Goal: Check status

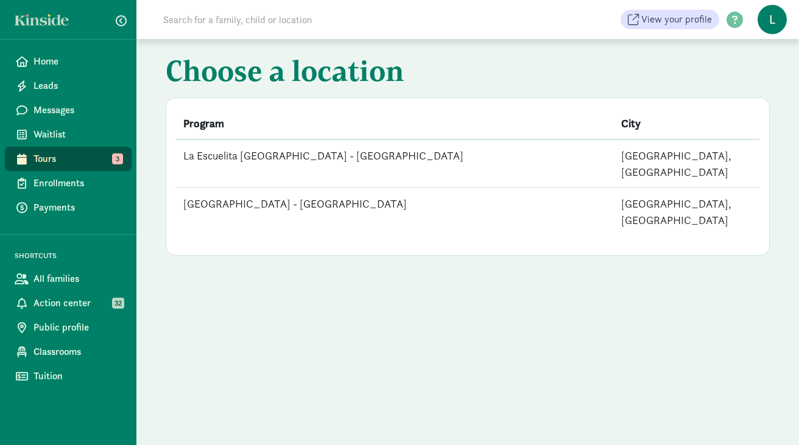
click at [216, 15] on input at bounding box center [327, 19] width 342 height 24
type input "DARELL AKANA"
click at [49, 60] on span "Home" at bounding box center [78, 61] width 88 height 15
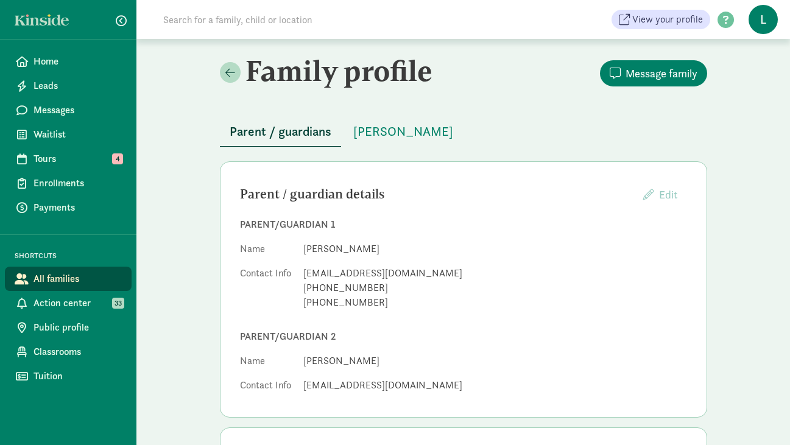
click at [224, 19] on input at bounding box center [327, 19] width 342 height 24
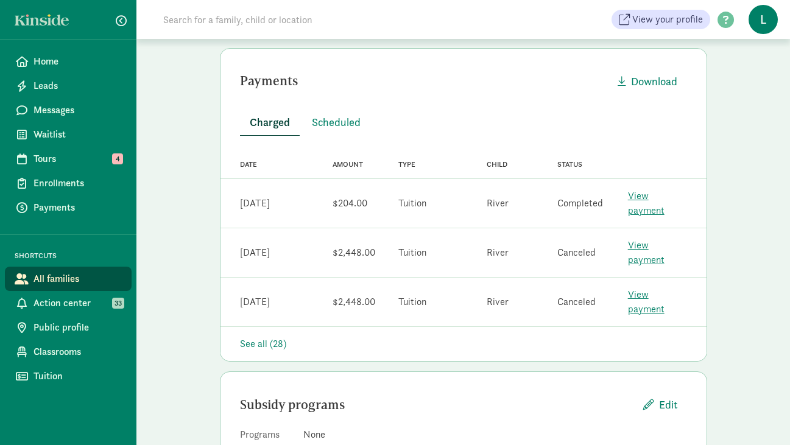
scroll to position [382, 0]
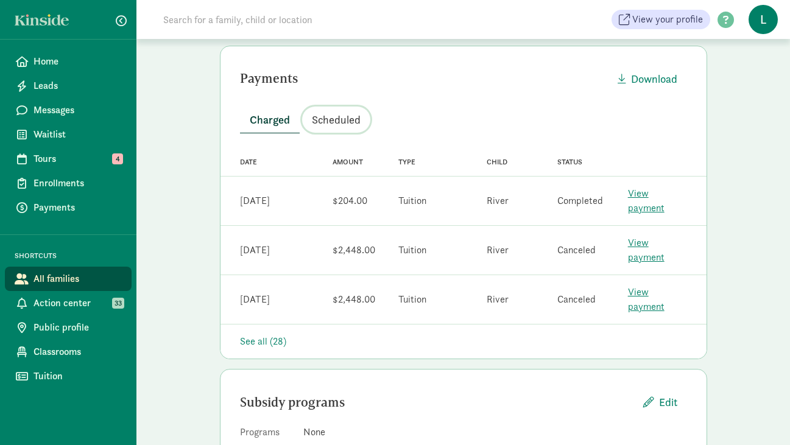
click at [349, 121] on span "Scheduled" at bounding box center [336, 120] width 49 height 16
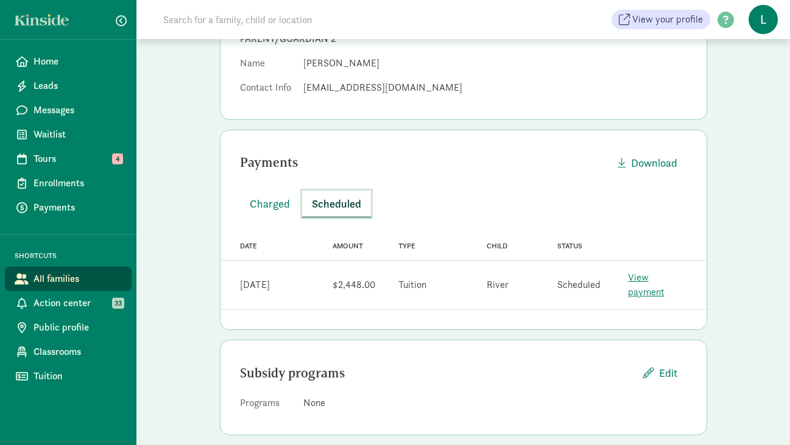
scroll to position [0, 0]
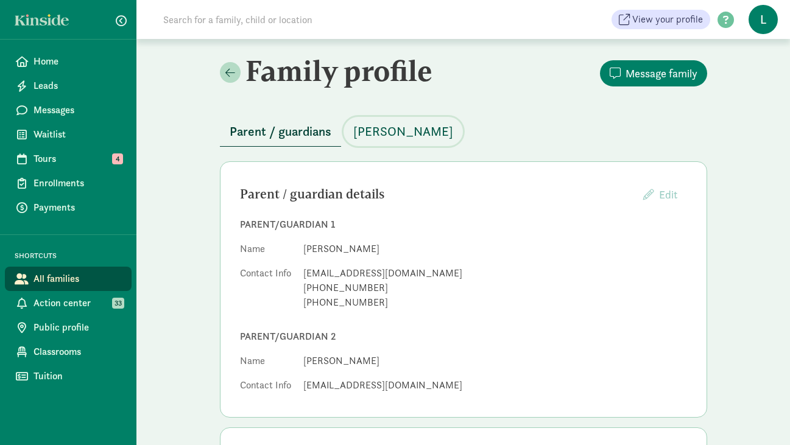
click at [378, 140] on span "[PERSON_NAME]" at bounding box center [403, 131] width 100 height 19
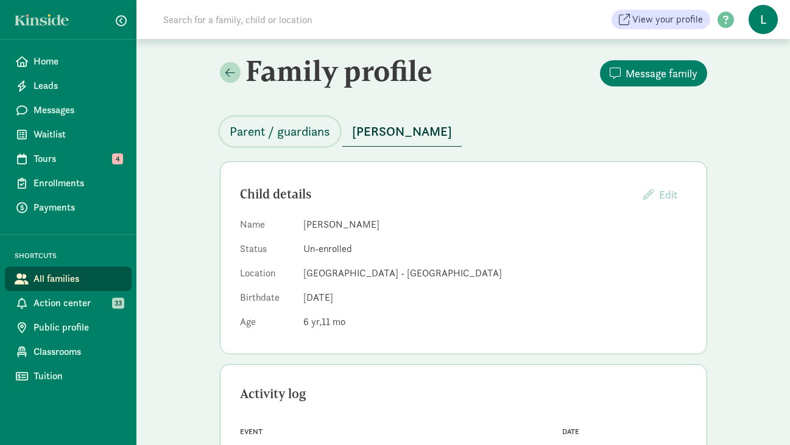
click at [308, 127] on span "Parent / guardians" at bounding box center [280, 131] width 101 height 19
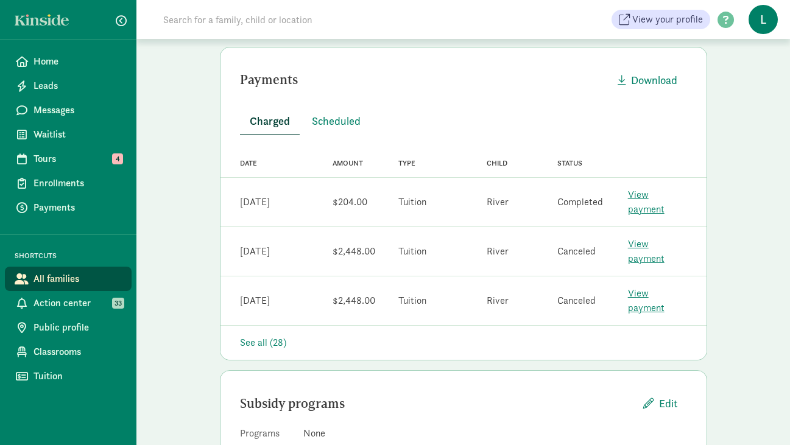
scroll to position [382, 0]
click at [338, 119] on span "Scheduled" at bounding box center [336, 120] width 49 height 16
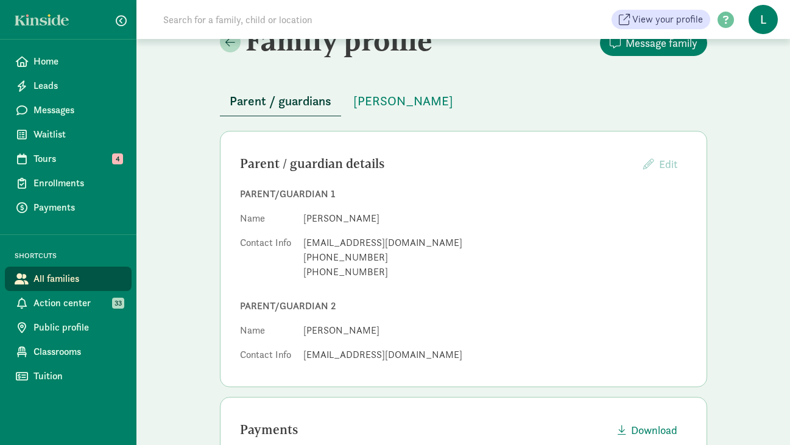
scroll to position [0, 0]
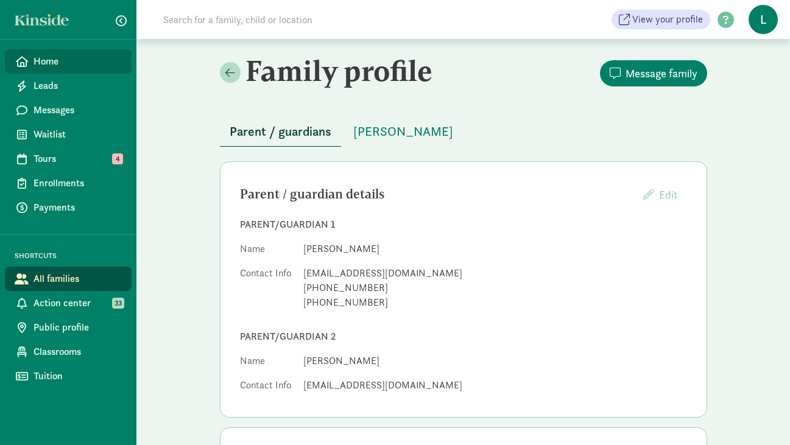
click at [80, 60] on span "Home" at bounding box center [78, 61] width 88 height 15
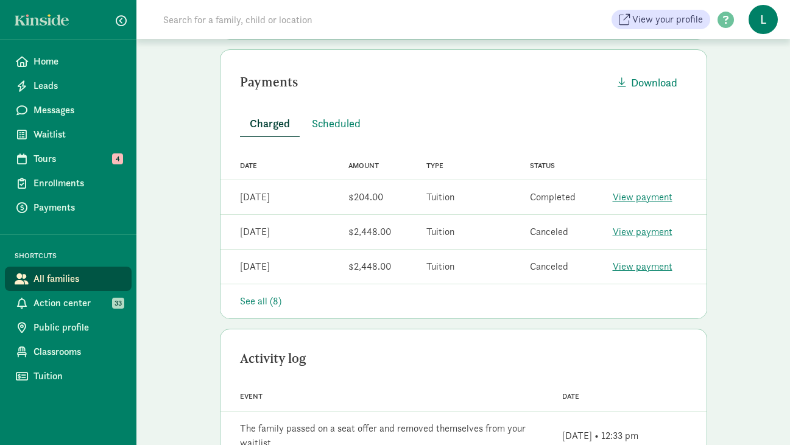
scroll to position [297, 0]
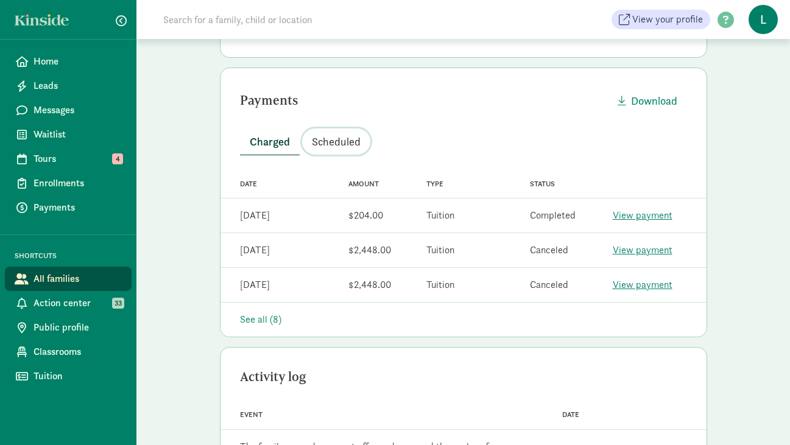
click at [339, 143] on span "Scheduled" at bounding box center [336, 141] width 49 height 16
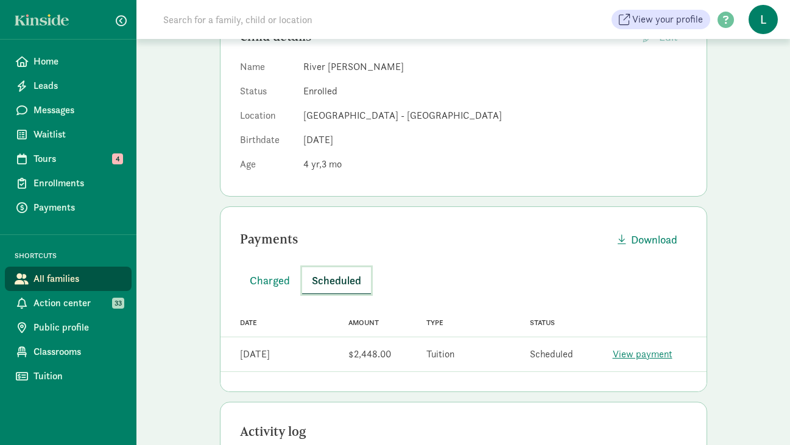
scroll to position [0, 0]
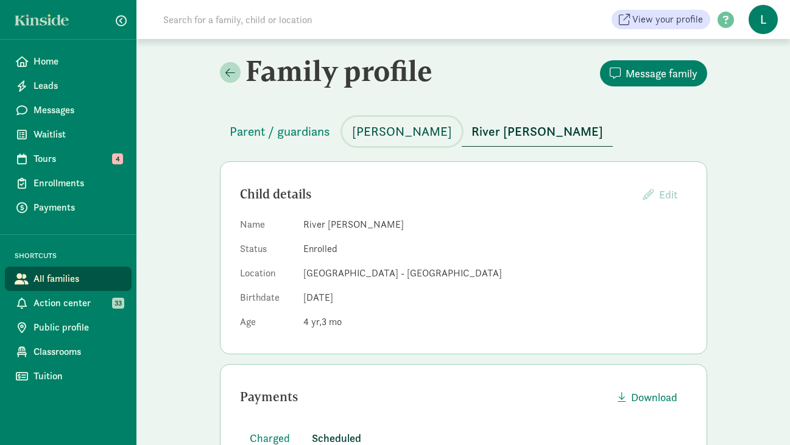
click at [388, 126] on span "[PERSON_NAME]" at bounding box center [402, 131] width 100 height 19
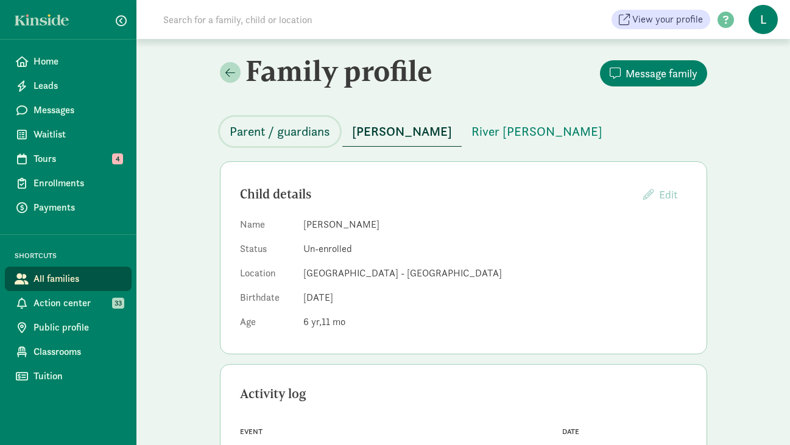
click at [287, 131] on span "Parent / guardians" at bounding box center [280, 131] width 101 height 19
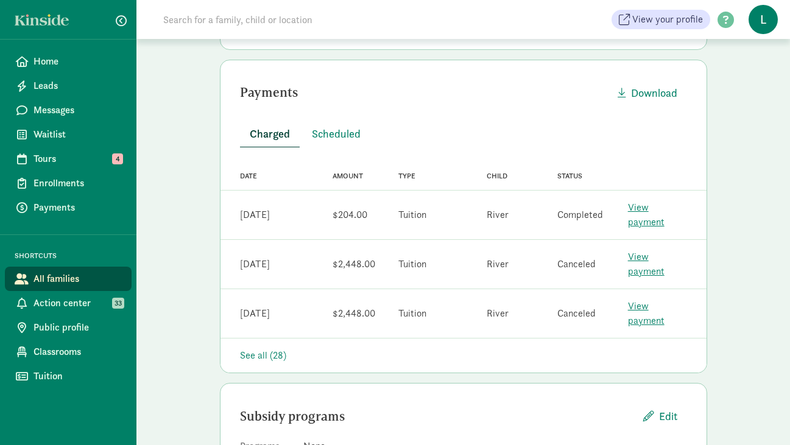
scroll to position [367, 0]
click at [333, 136] on span "Scheduled" at bounding box center [336, 134] width 49 height 16
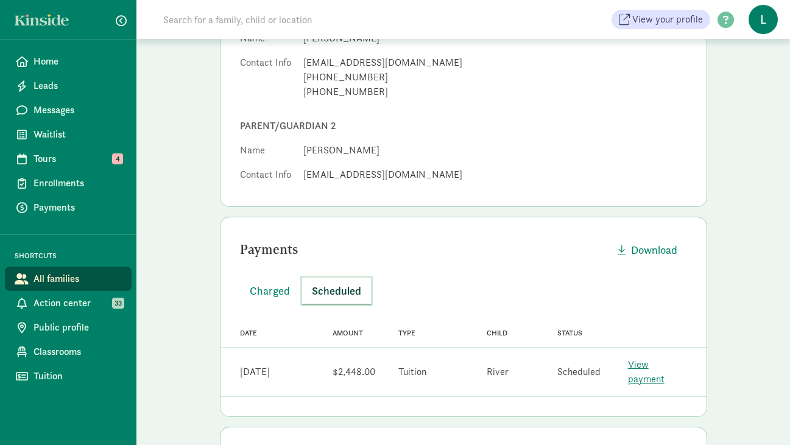
scroll to position [0, 0]
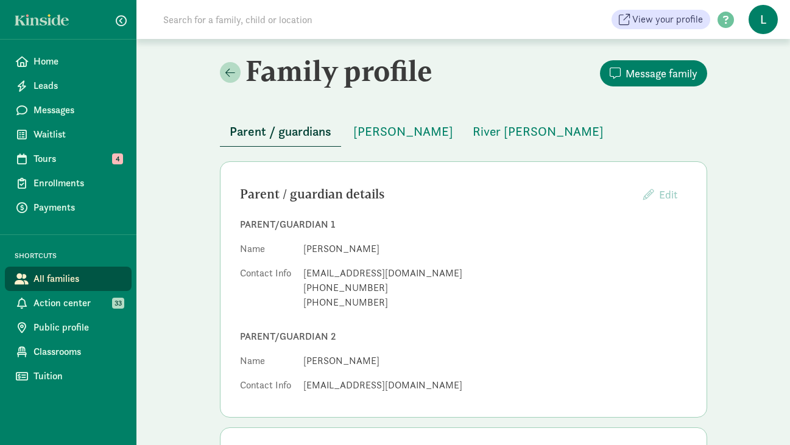
click at [249, 24] on input at bounding box center [327, 19] width 342 height 24
paste input "[PERSON_NAME]"
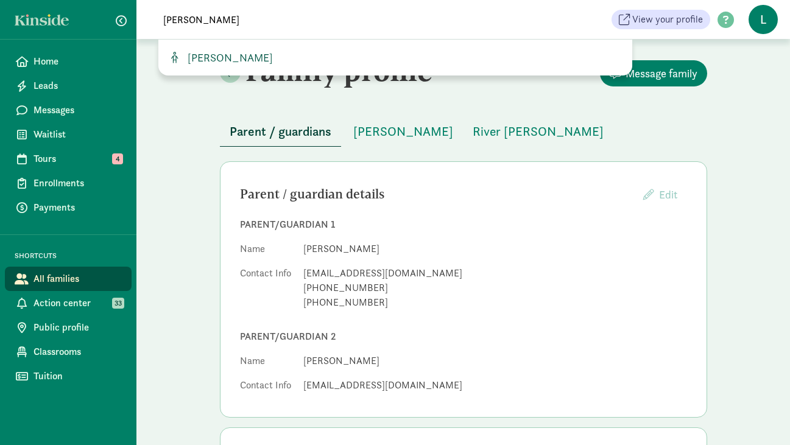
type input "[PERSON_NAME]"
click at [228, 52] on span "[PERSON_NAME]" at bounding box center [228, 58] width 90 height 14
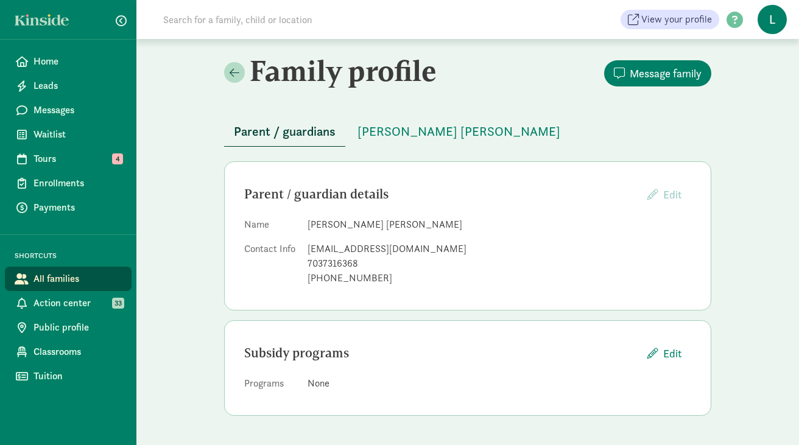
click at [213, 26] on input at bounding box center [327, 19] width 342 height 24
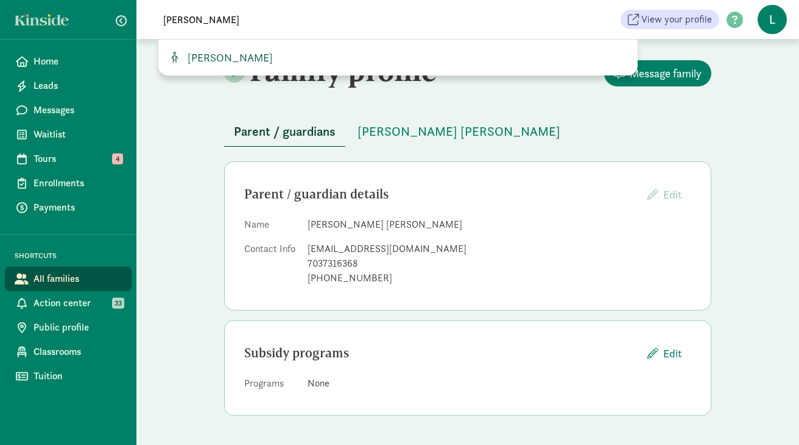
type input "[PERSON_NAME]"
click at [219, 55] on span "Walker Grenley" at bounding box center [228, 58] width 90 height 14
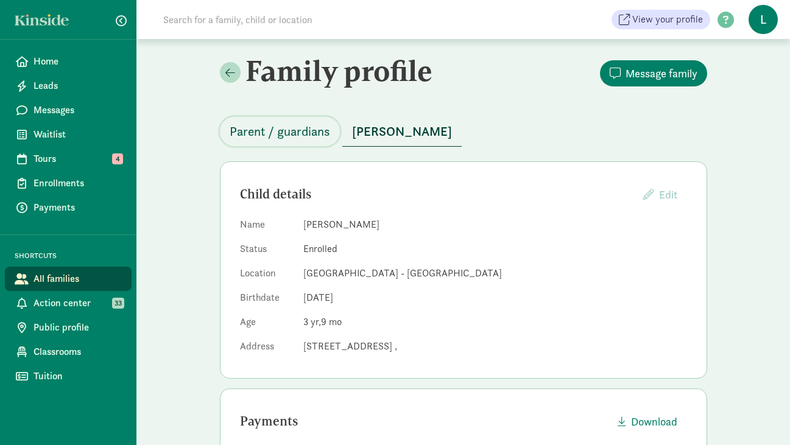
click at [272, 133] on span "Parent / guardians" at bounding box center [280, 131] width 101 height 19
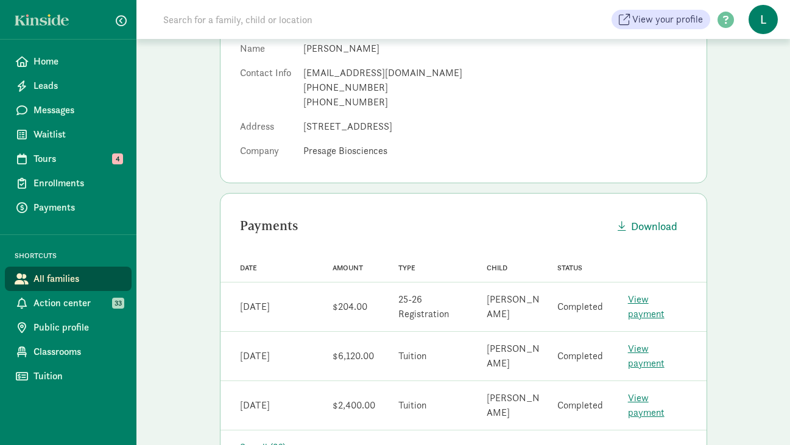
scroll to position [297, 0]
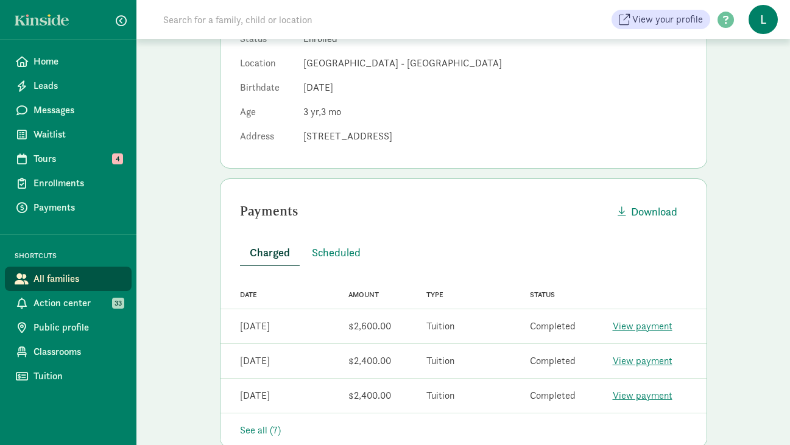
scroll to position [221, 0]
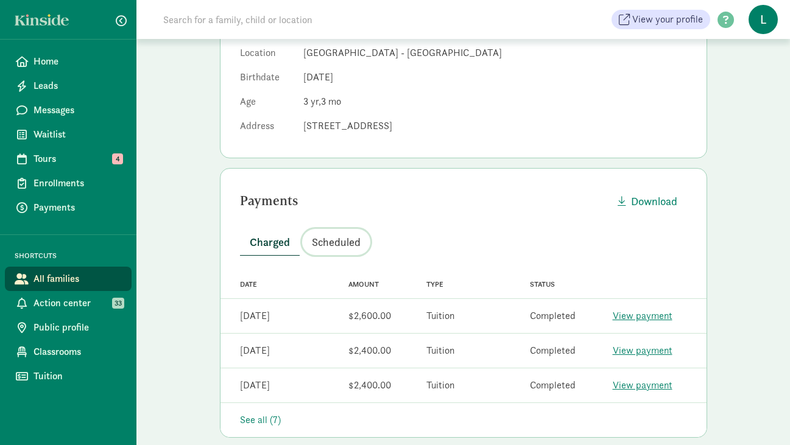
click at [337, 241] on span "Scheduled" at bounding box center [336, 242] width 49 height 16
